Goal: Communication & Community: Connect with others

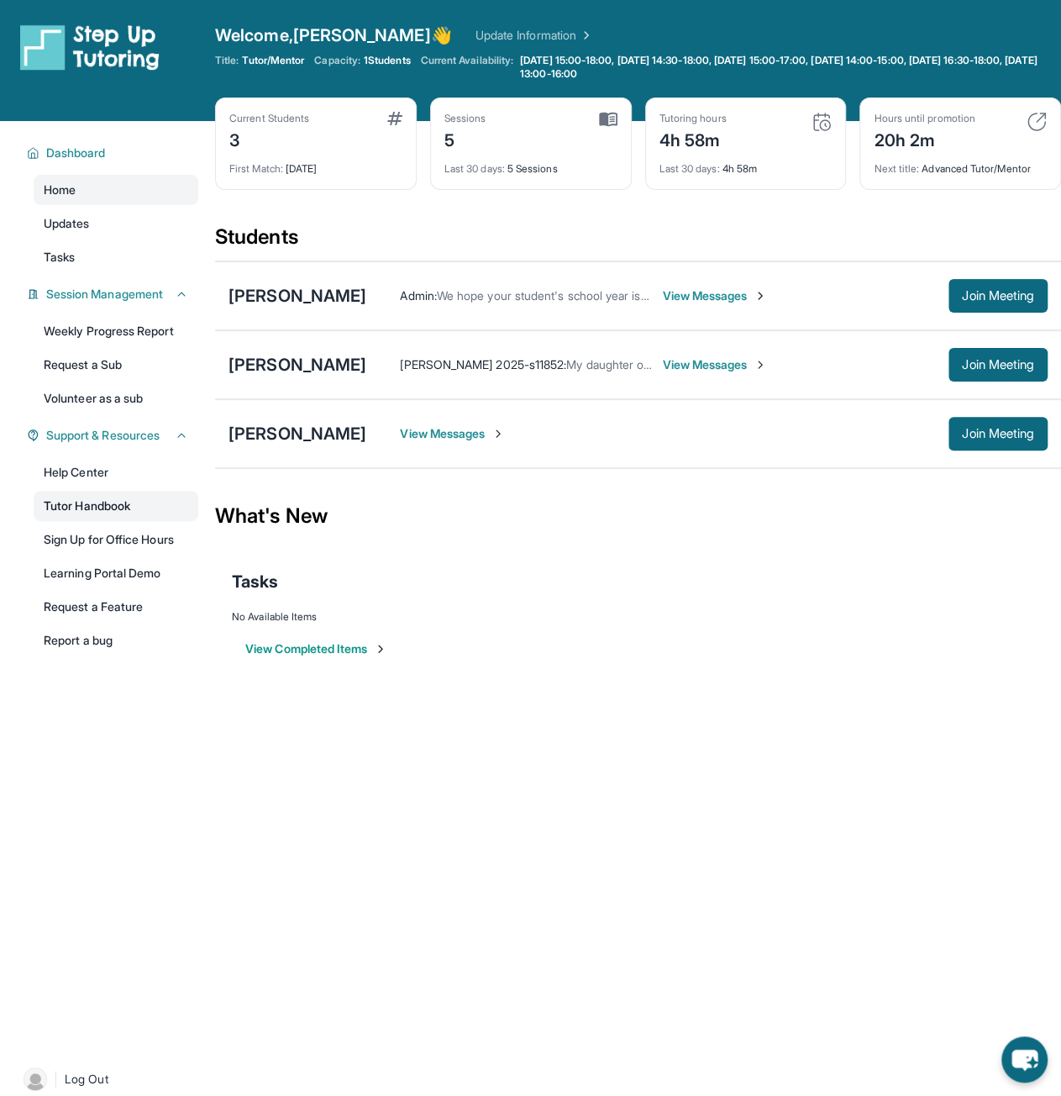
click at [86, 505] on link "Tutor Handbook" at bounding box center [116, 506] width 165 height 30
click at [279, 290] on div "[PERSON_NAME]" at bounding box center [298, 296] width 138 height 24
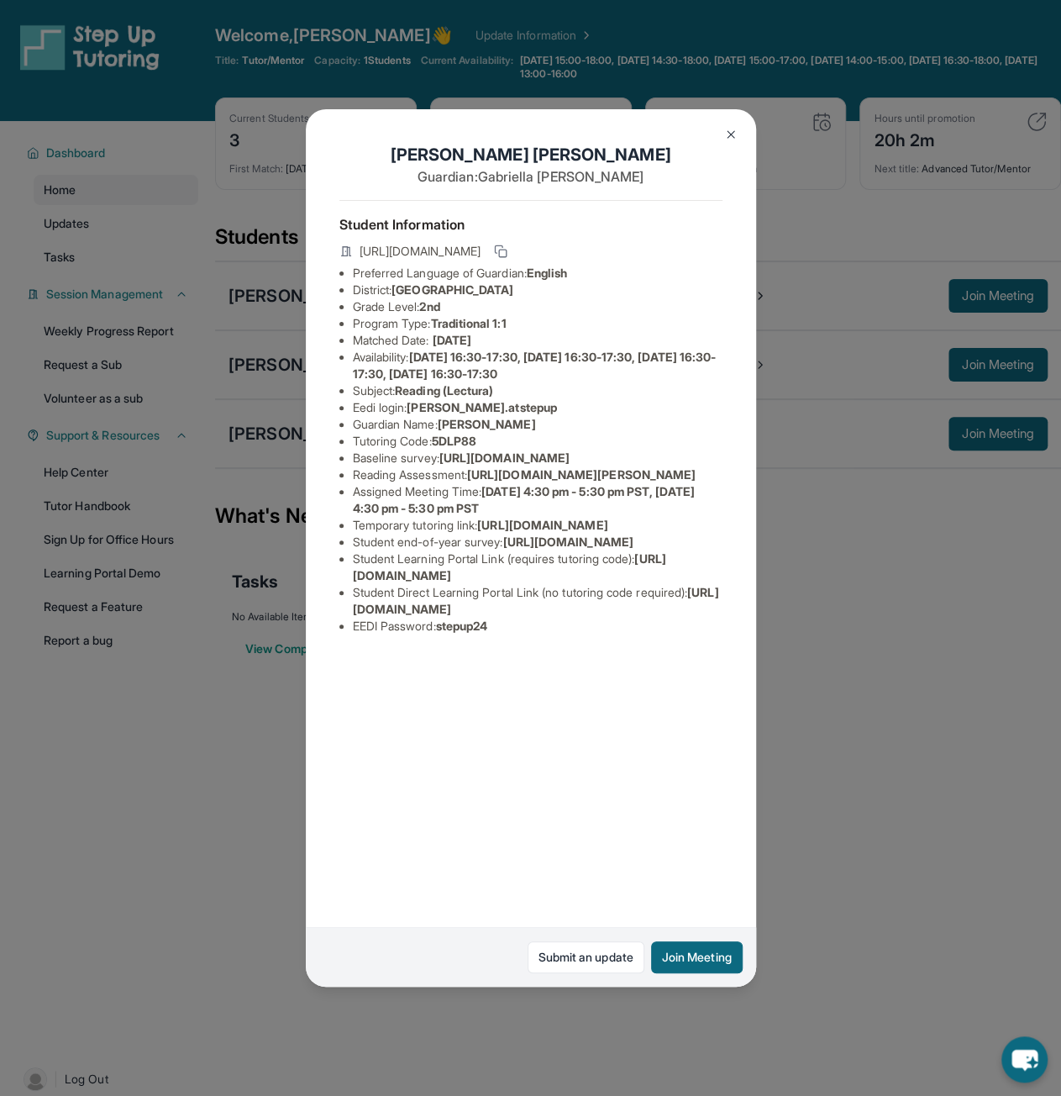
click at [821, 929] on div "[PERSON_NAME] Guardian: [PERSON_NAME] Student Information [URL][DOMAIN_NAME] Pr…" at bounding box center [530, 548] width 1061 height 1096
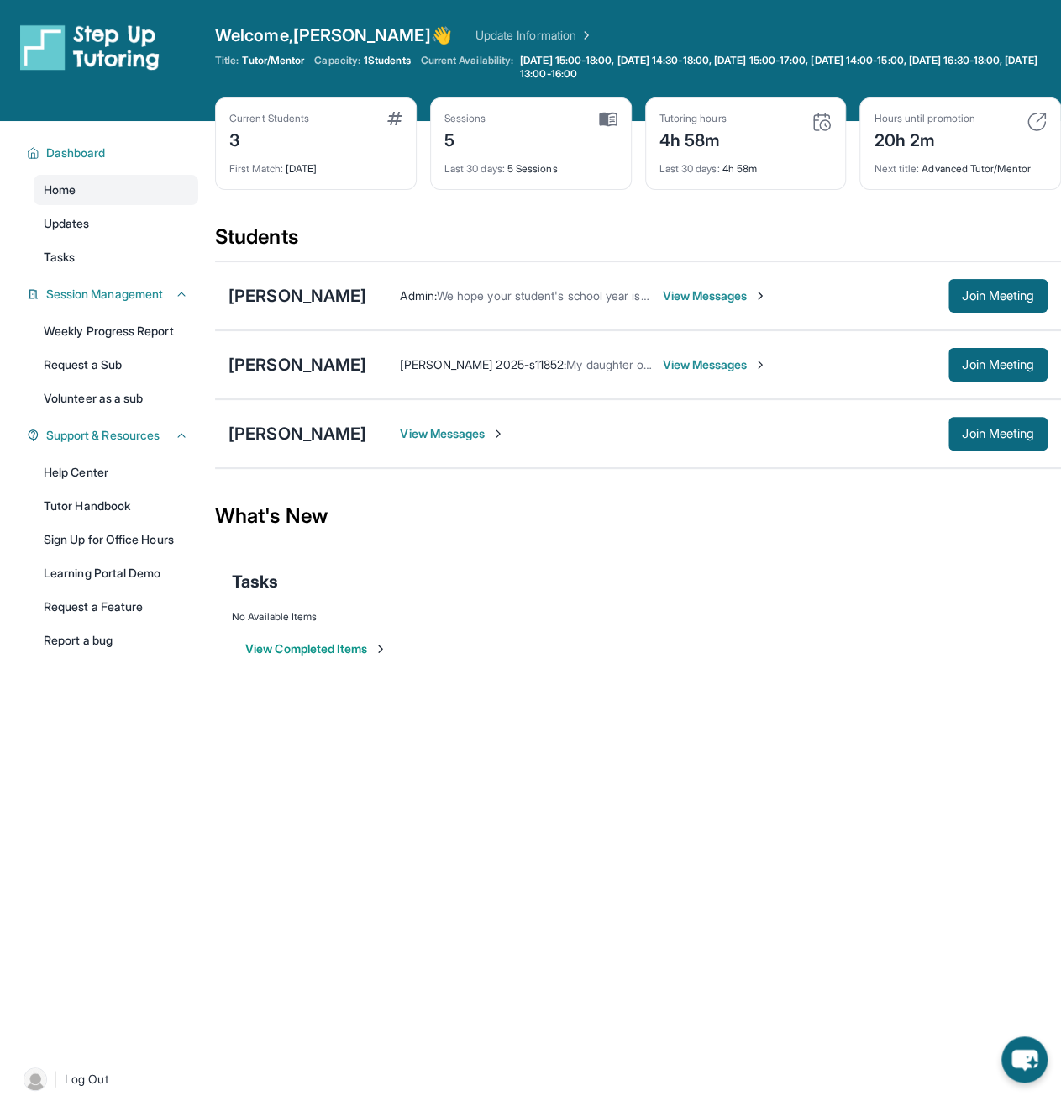
click at [718, 302] on span "View Messages" at bounding box center [714, 295] width 105 height 17
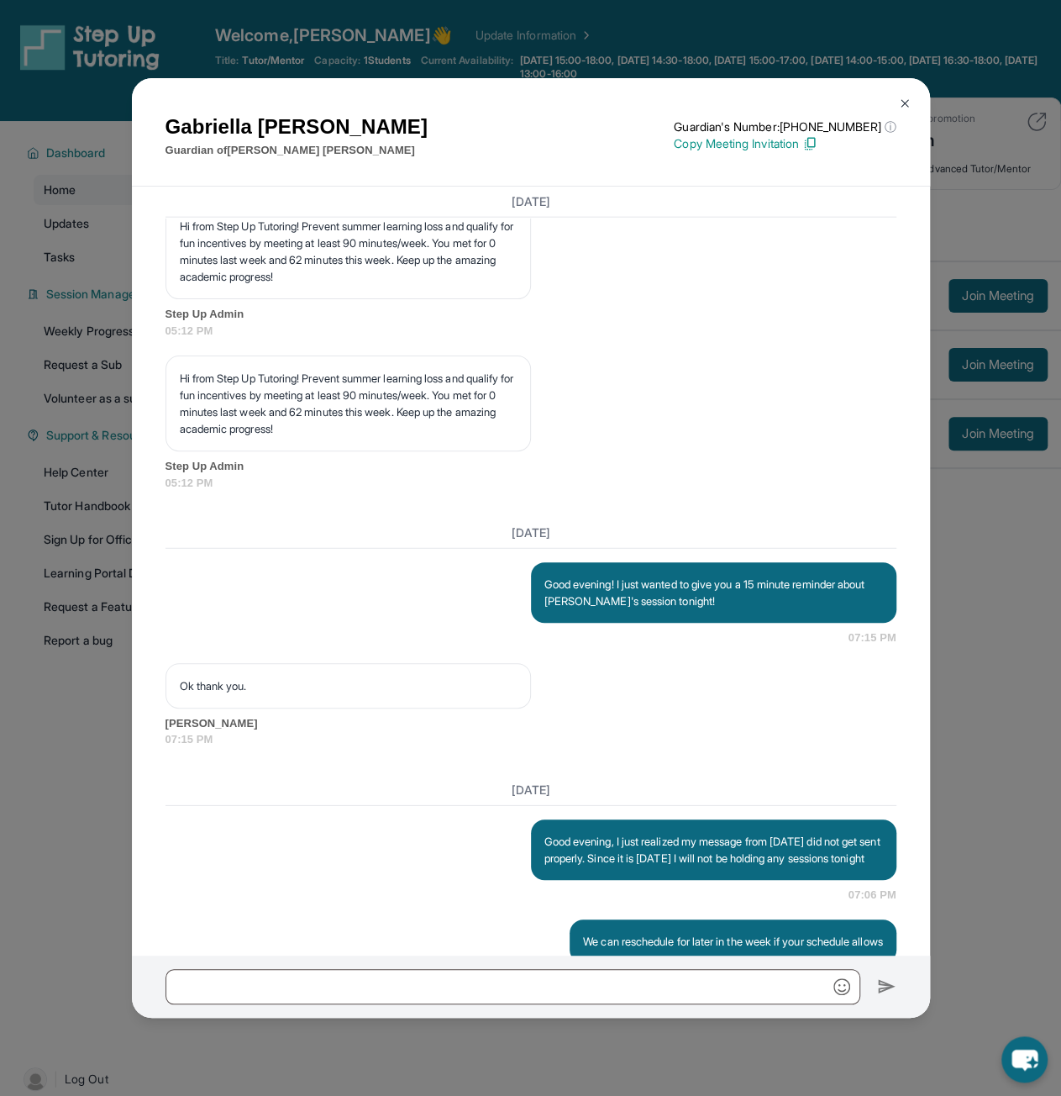
scroll to position [2785, 0]
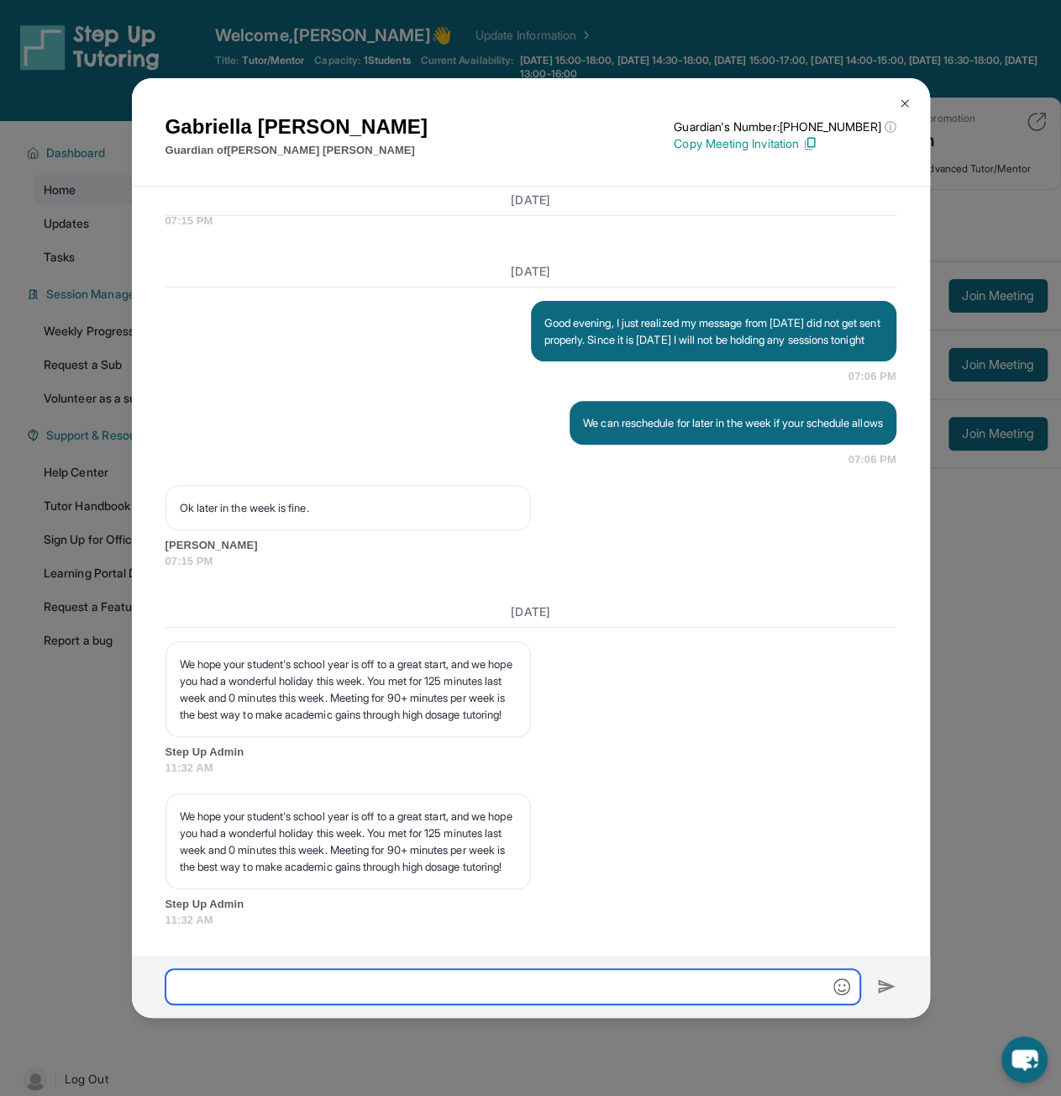
click at [383, 987] on input "text" at bounding box center [513, 986] width 695 height 35
type input "**********"
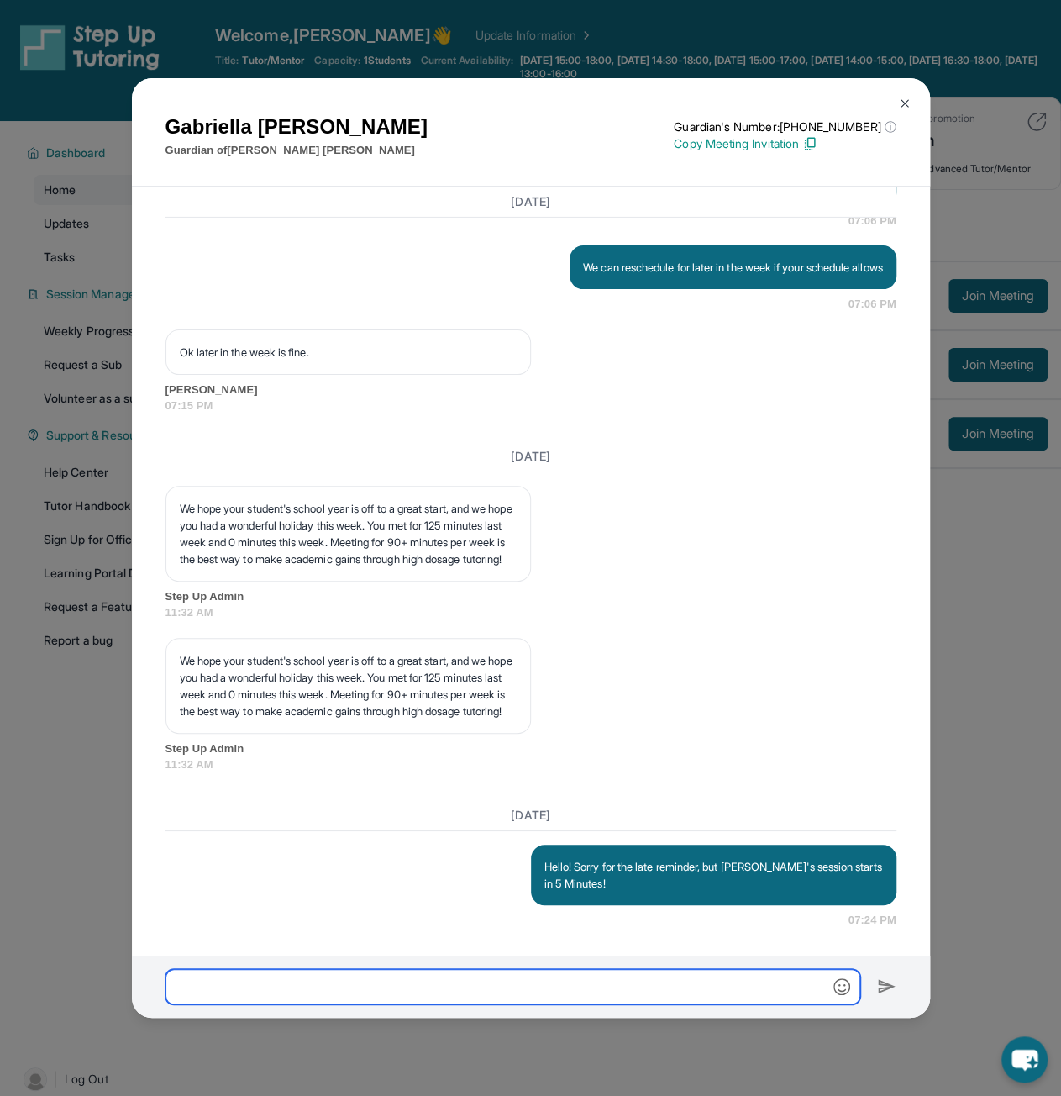
scroll to position [2939, 0]
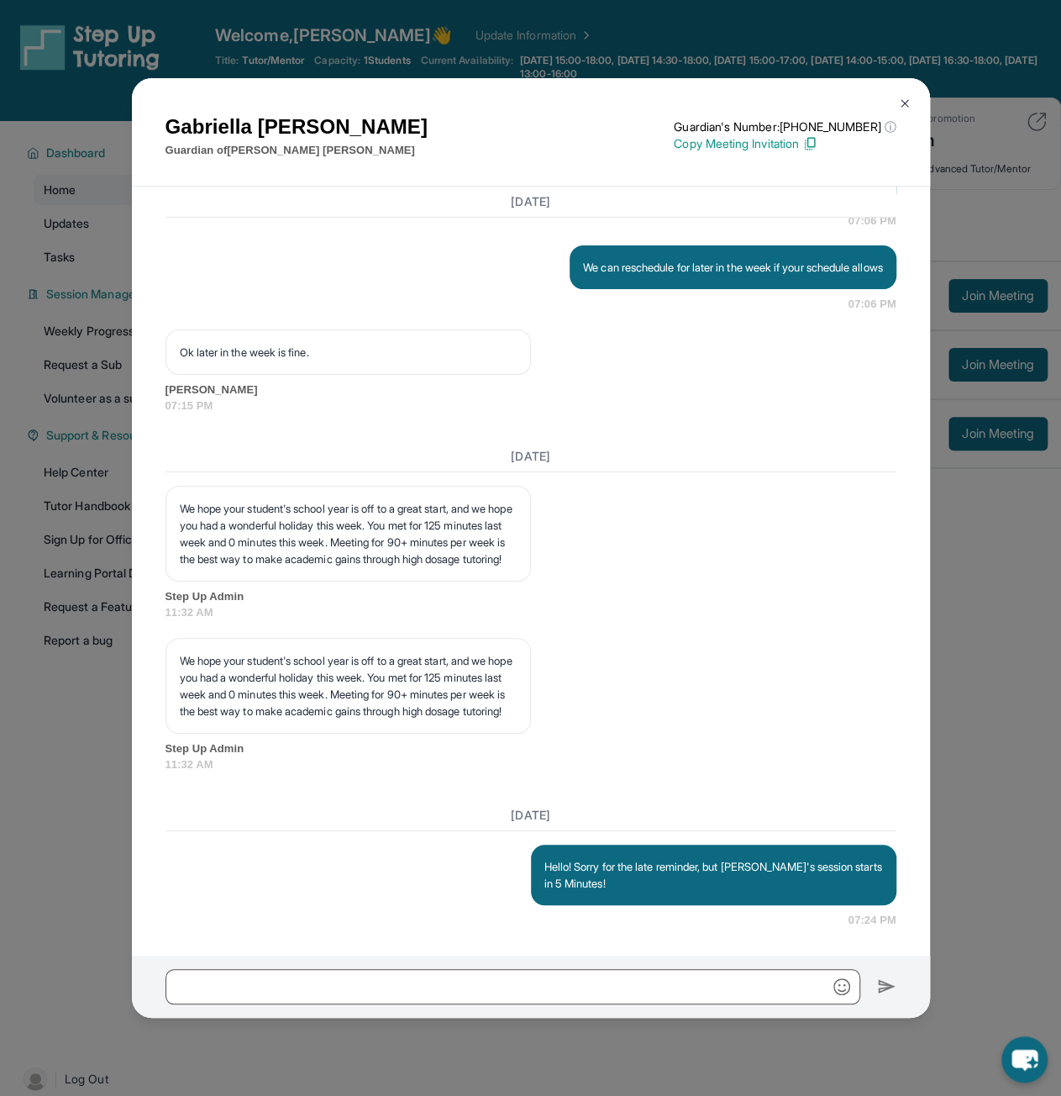
click at [901, 98] on img at bounding box center [904, 103] width 13 height 13
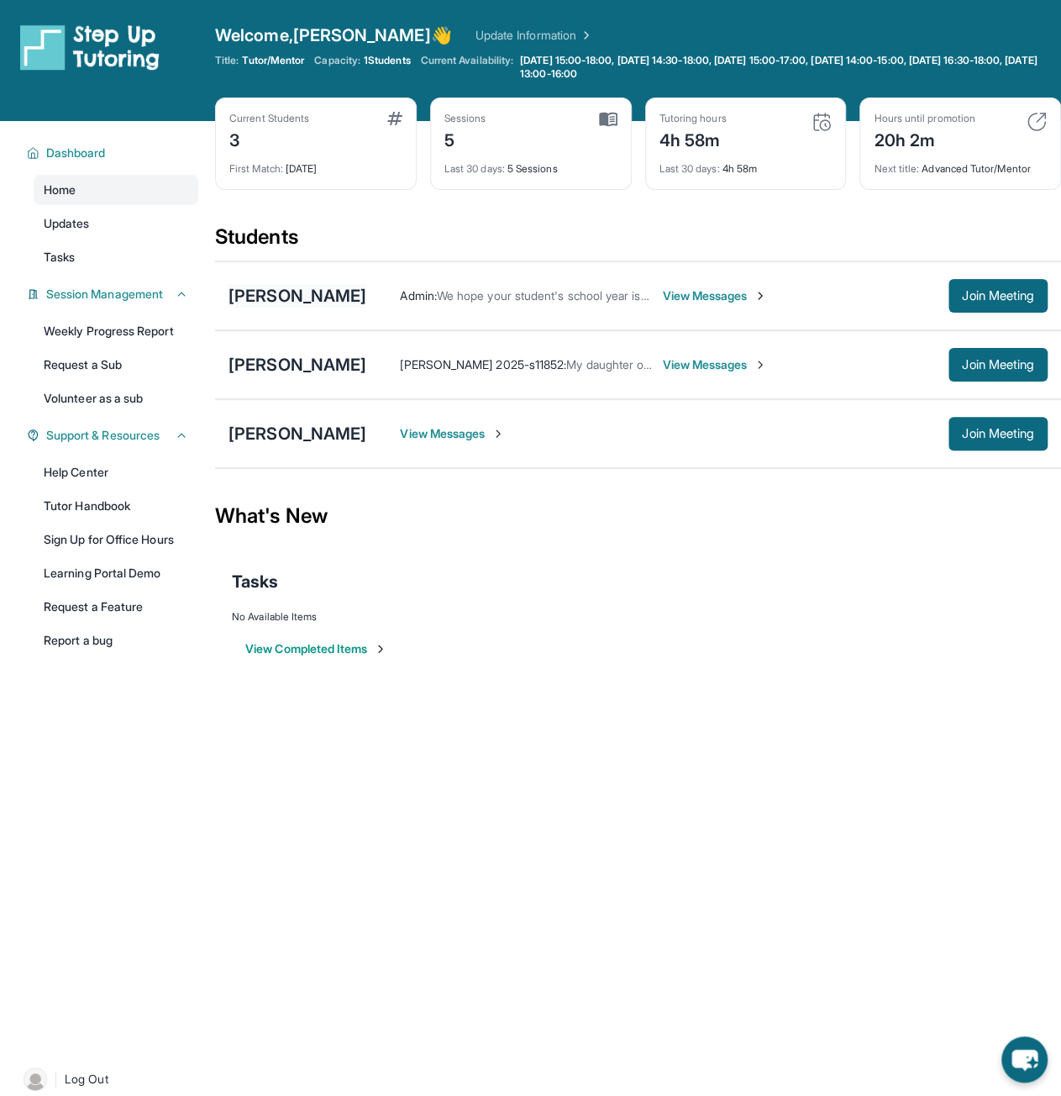
click at [299, 296] on div "[PERSON_NAME]" at bounding box center [298, 296] width 138 height 24
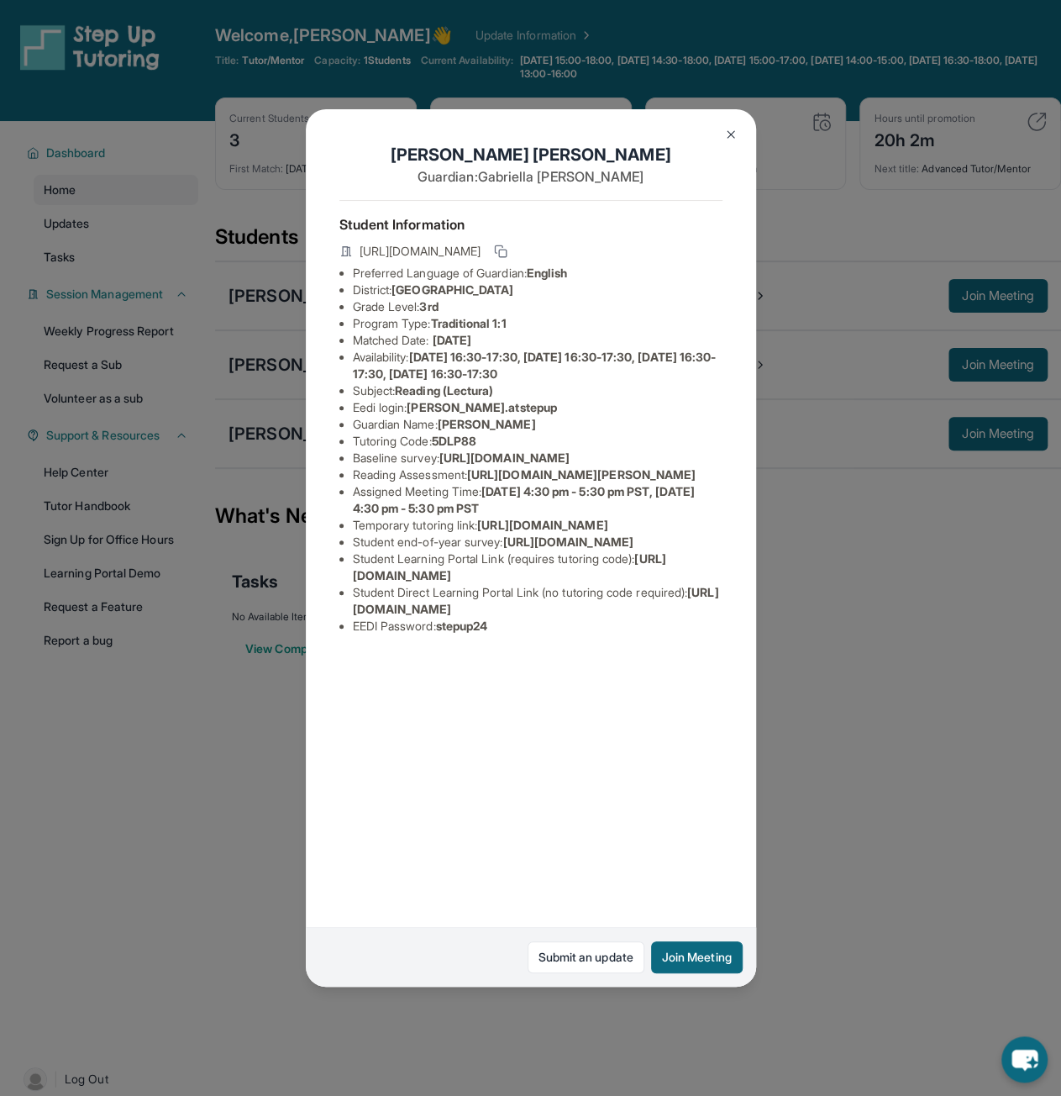
click at [724, 123] on button at bounding box center [731, 135] width 34 height 34
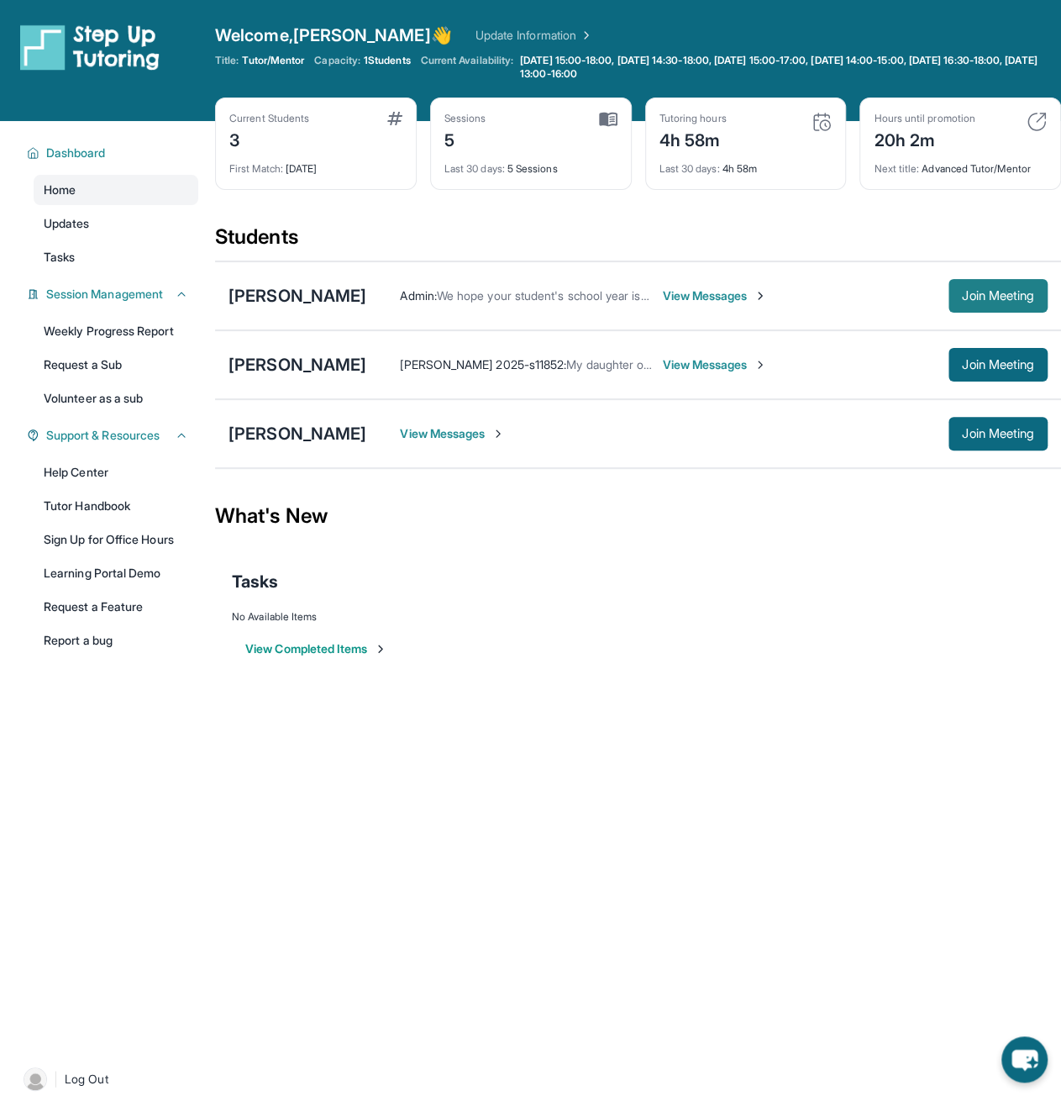
click at [992, 298] on span "Join Meeting" at bounding box center [998, 296] width 72 height 10
click at [288, 298] on div "[PERSON_NAME]" at bounding box center [298, 296] width 138 height 24
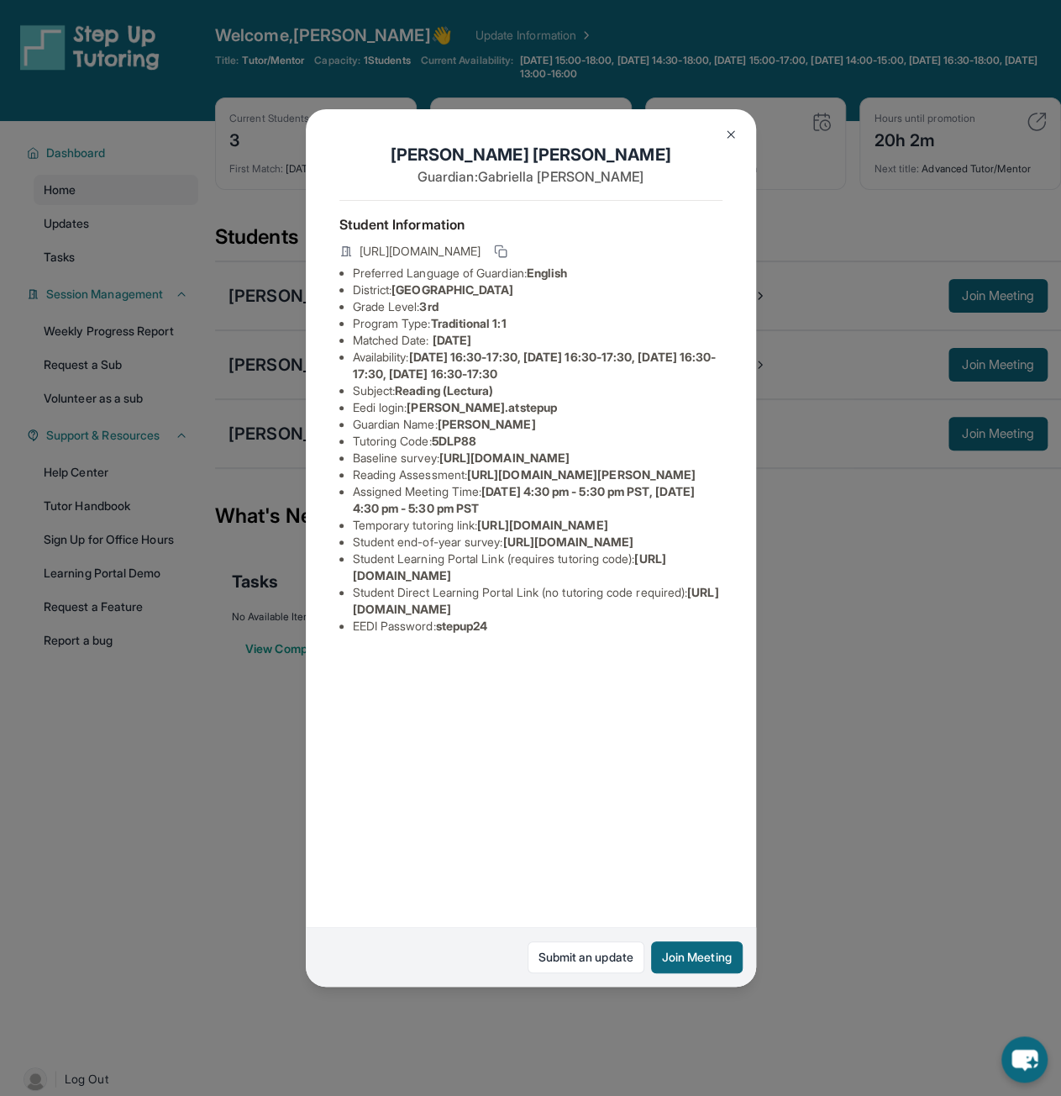
click at [729, 137] on img at bounding box center [730, 134] width 13 height 13
